Goal: Task Accomplishment & Management: Use online tool/utility

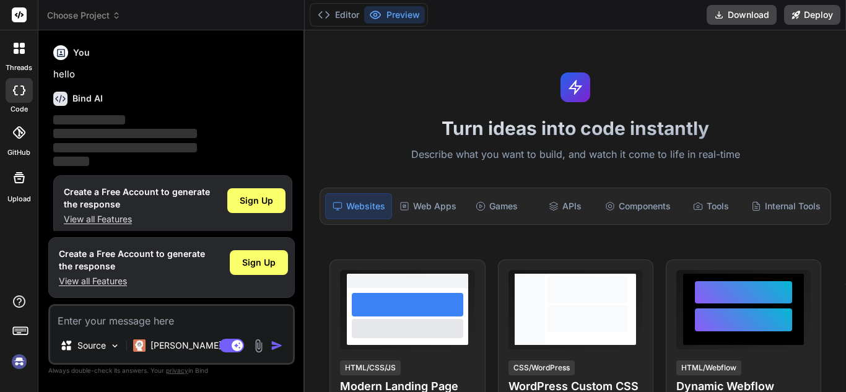
scroll to position [11, 0]
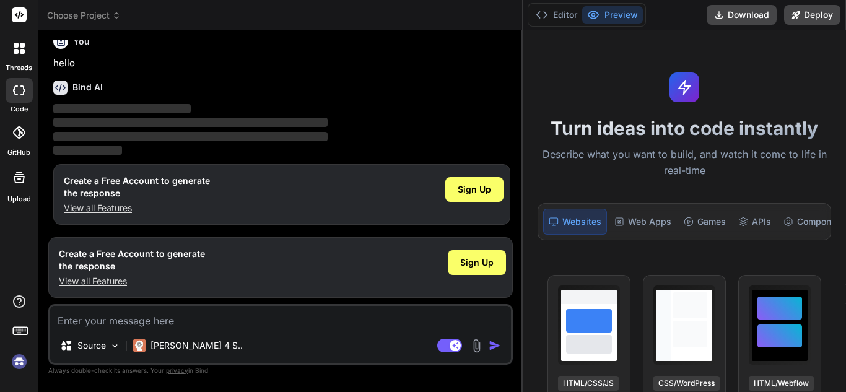
drag, startPoint x: 305, startPoint y: 100, endPoint x: 570, endPoint y: 90, distance: 265.2
click at [570, 90] on div "Choose Project Created with Pixso. Bind AI Web Search Created with Pixso. Code …" at bounding box center [441, 196] width 807 height 392
type textarea "x"
click at [486, 185] on span "Sign Up" at bounding box center [474, 189] width 33 height 12
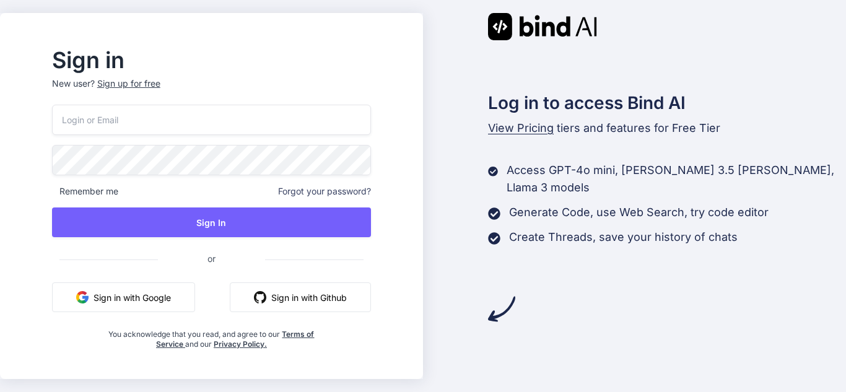
click at [169, 106] on input "email" at bounding box center [211, 120] width 319 height 30
type input "shivams7@yopmail.com"
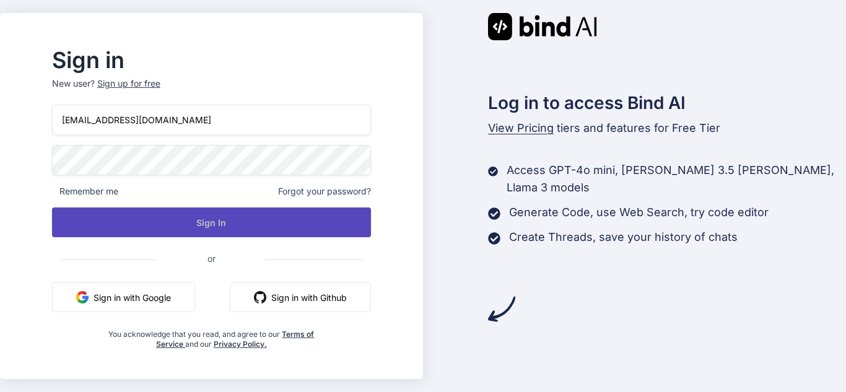
click at [241, 224] on button "Sign In" at bounding box center [211, 222] width 319 height 30
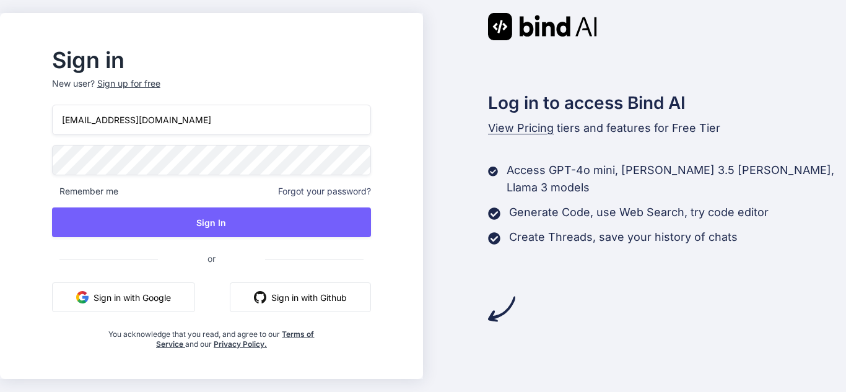
click at [214, 118] on input "shivams7@yopmail.com" at bounding box center [211, 120] width 319 height 30
click at [424, 159] on div "Log in to access Bind AI View Pricing tiers and features for Free Tier Access G…" at bounding box center [634, 168] width 423 height 310
